Goal: Task Accomplishment & Management: Complete application form

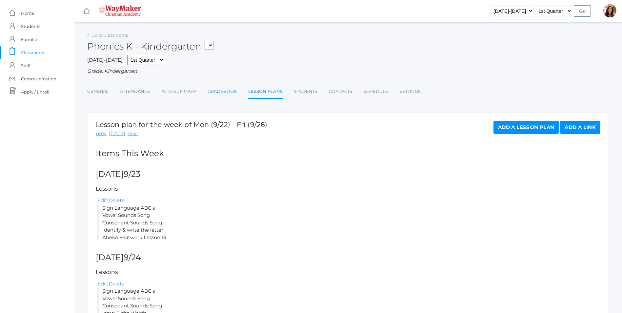
click at [225, 92] on link "Gradebook" at bounding box center [222, 91] width 29 height 13
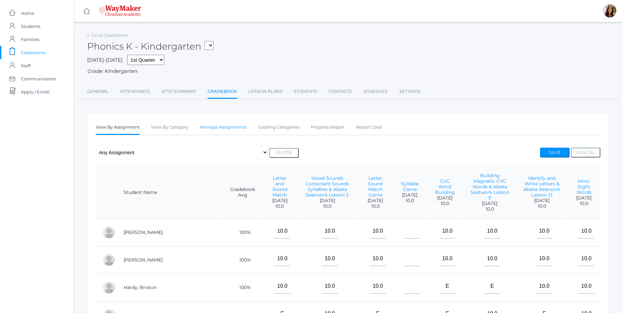
click at [223, 129] on link "Manage Assignments" at bounding box center [223, 127] width 47 height 13
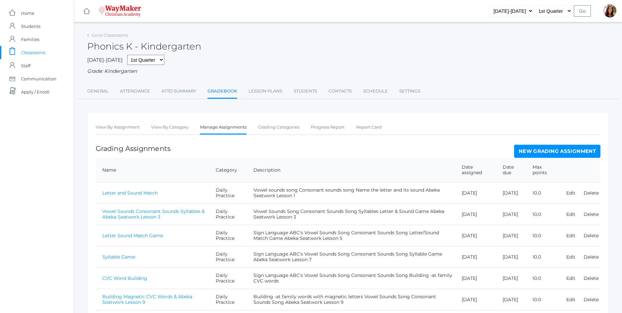
click at [545, 153] on link "New Grading Assignment" at bounding box center [557, 151] width 86 height 13
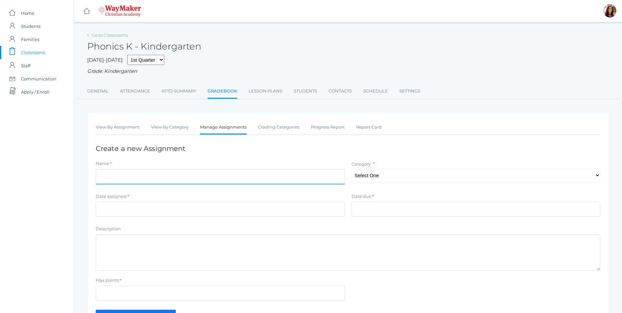
click at [159, 177] on input "Name" at bounding box center [220, 176] width 249 height 15
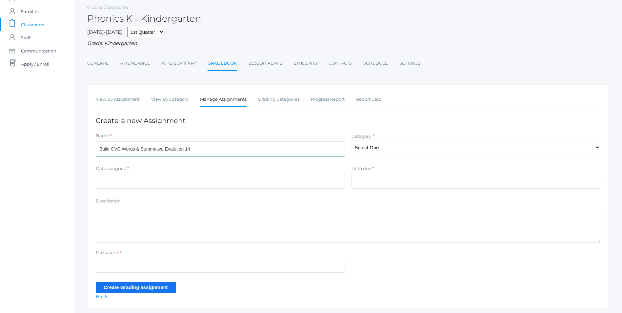
scroll to position [48, 0]
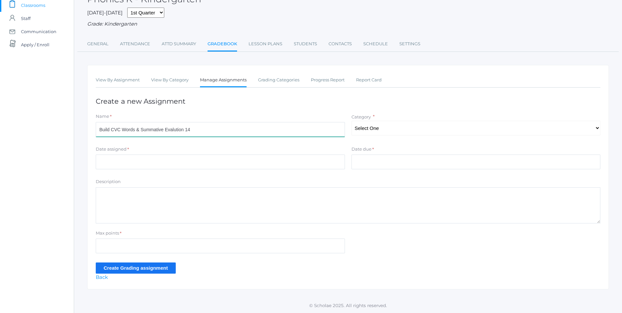
type input "Build CVC Words & Summative Evalution 14"
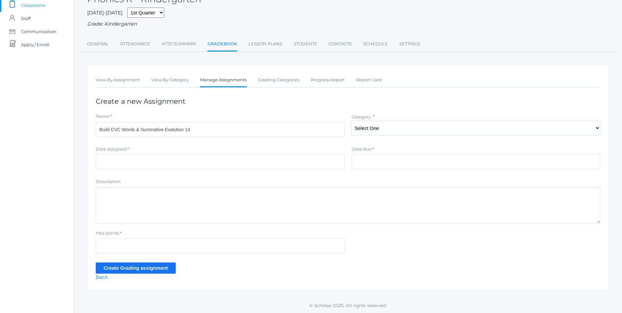
click at [600, 129] on select "Select One Daily Practice Summative Assessment" at bounding box center [476, 128] width 249 height 15
select select "1105"
click at [352, 121] on select "Select One Daily Practice Summative Assessment" at bounding box center [476, 128] width 249 height 15
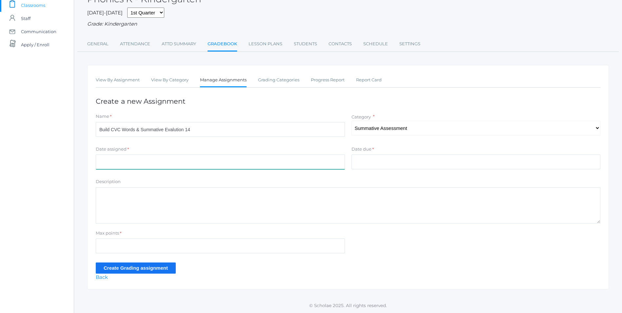
click at [125, 157] on input "Date assigned" at bounding box center [220, 162] width 249 height 15
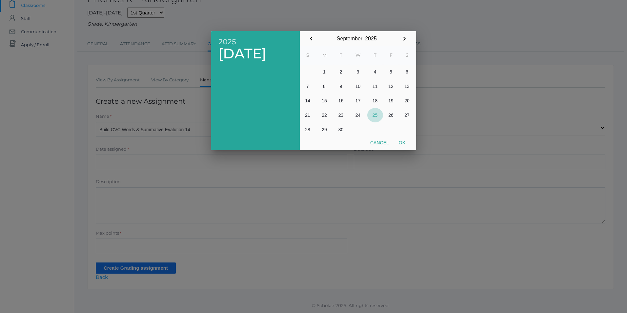
click at [375, 114] on button "25" at bounding box center [375, 115] width 16 height 14
click at [404, 140] on button "Ok" at bounding box center [402, 143] width 16 height 12
type input "[DATE]"
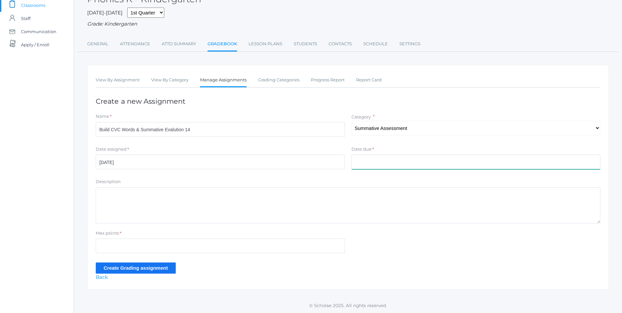
click at [376, 165] on input "Date due" at bounding box center [476, 162] width 249 height 15
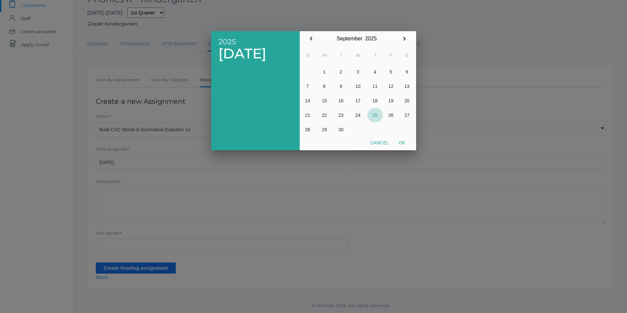
click at [376, 113] on button "25" at bounding box center [375, 115] width 16 height 14
click at [400, 146] on button "Ok" at bounding box center [402, 143] width 16 height 12
type input "[DATE]"
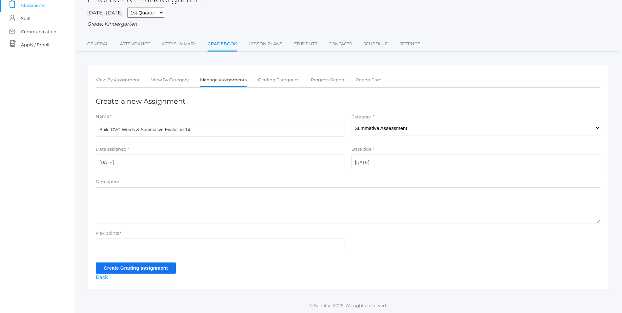
click at [148, 208] on textarea "Description" at bounding box center [348, 205] width 505 height 36
